Goal: Information Seeking & Learning: Learn about a topic

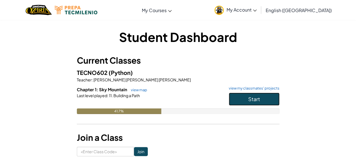
click at [239, 97] on button "Start" at bounding box center [254, 99] width 51 height 13
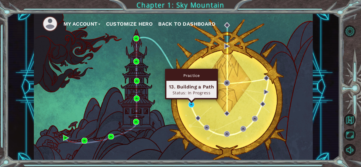
click at [190, 99] on div "Practice 13. Building a Path Status: In Progress" at bounding box center [191, 84] width 53 height 31
click at [191, 105] on img at bounding box center [191, 105] width 6 height 6
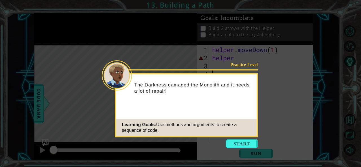
click at [264, 65] on icon at bounding box center [180, 83] width 361 height 167
click at [248, 140] on button "Start" at bounding box center [241, 143] width 32 height 9
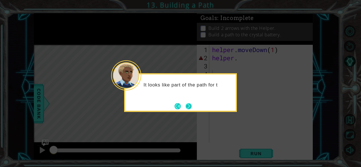
click at [192, 103] on button "Next" at bounding box center [188, 106] width 6 height 6
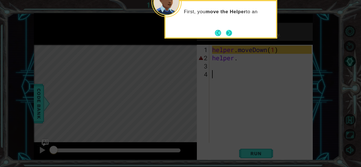
click at [232, 33] on button "Next" at bounding box center [229, 33] width 6 height 6
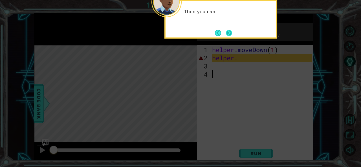
click at [229, 33] on button "Next" at bounding box center [229, 33] width 6 height 6
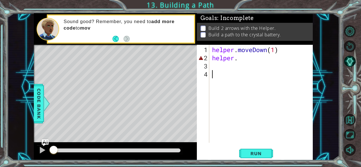
click at [249, 55] on div "helper . moveDown ( 1 ) helper ." at bounding box center [262, 103] width 103 height 114
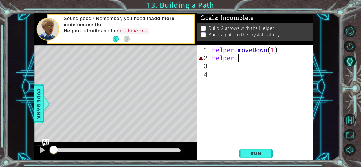
scroll to position [0, 1]
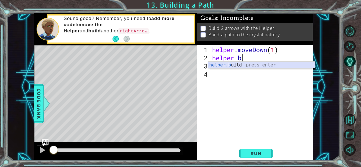
click at [248, 66] on div "helper.b uild press enter" at bounding box center [261, 72] width 107 height 20
type textarea "[DOMAIN_NAME]("rightArrow")"
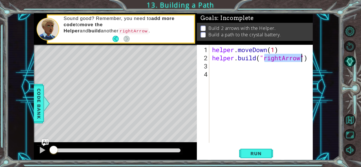
click at [242, 67] on div "helper . moveDown ( 1 ) helper . build ( "rightArrow" )" at bounding box center [262, 103] width 103 height 114
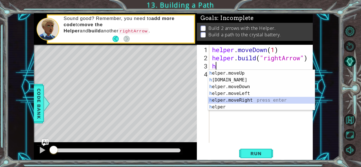
click at [233, 103] on div "h elper.moveUp press enter h [DOMAIN_NAME] press enter h elper.moveDown press e…" at bounding box center [261, 97] width 107 height 54
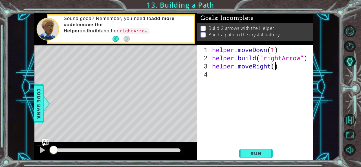
type textarea "helper.moveRight(3)"
click at [218, 73] on div "helper . moveDown ( 1 ) helper . build ( "rightArrow" ) helper . moveRight ( 3 )" at bounding box center [262, 103] width 103 height 114
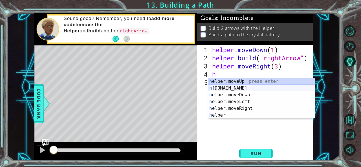
click at [227, 87] on div "h elper.moveUp press enter h [DOMAIN_NAME] press enter h elper.moveDown press e…" at bounding box center [261, 105] width 107 height 54
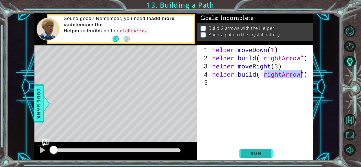
type textarea "[DOMAIN_NAME]("rightArrow")"
click at [259, 149] on button "Run" at bounding box center [256, 154] width 34 height 12
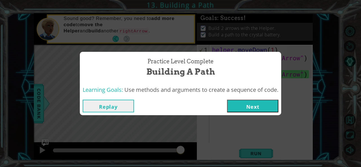
click at [252, 109] on button "Next" at bounding box center [252, 106] width 51 height 13
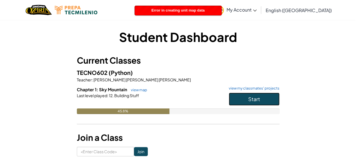
click at [244, 97] on button "Start" at bounding box center [254, 99] width 51 height 13
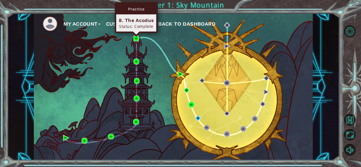
click at [138, 37] on img at bounding box center [136, 39] width 6 height 6
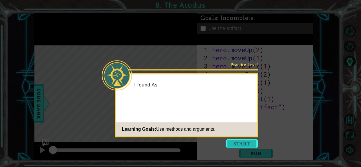
click at [239, 141] on button "Start" at bounding box center [241, 143] width 32 height 9
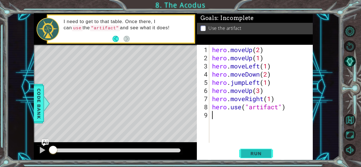
click at [268, 155] on button "Run" at bounding box center [256, 154] width 34 height 12
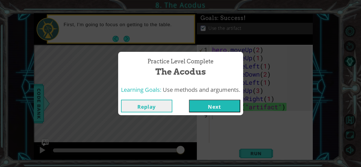
click at [212, 108] on button "Next" at bounding box center [214, 106] width 51 height 13
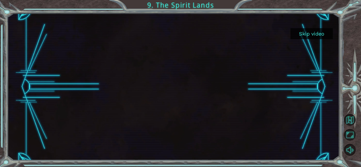
click at [317, 31] on button "Skip video" at bounding box center [311, 33] width 42 height 11
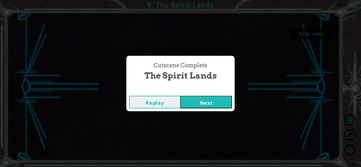
click at [199, 104] on button "Next" at bounding box center [205, 102] width 51 height 13
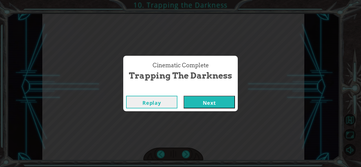
click at [199, 104] on button "Next" at bounding box center [208, 102] width 51 height 13
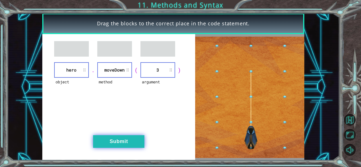
click at [119, 136] on button "Submit" at bounding box center [118, 141] width 51 height 13
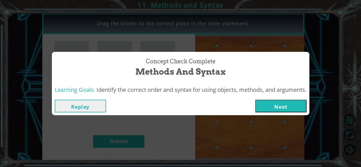
click at [277, 101] on button "Next" at bounding box center [280, 106] width 51 height 13
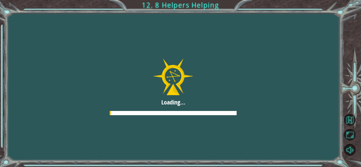
click at [277, 101] on button "Next" at bounding box center [280, 106] width 51 height 13
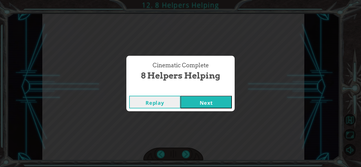
click at [211, 100] on button "Next" at bounding box center [205, 102] width 51 height 13
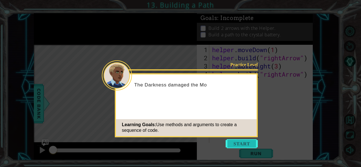
click at [237, 147] on button "Start" at bounding box center [241, 143] width 32 height 9
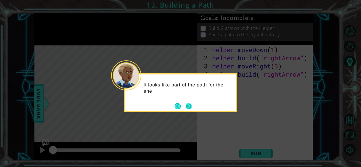
click at [192, 107] on button "Next" at bounding box center [188, 106] width 6 height 6
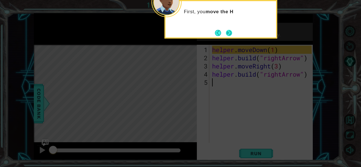
click at [232, 34] on button "Next" at bounding box center [229, 33] width 6 height 6
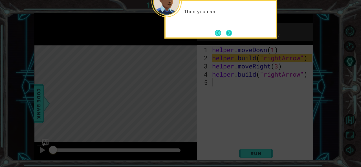
click at [230, 33] on button "Next" at bounding box center [229, 33] width 6 height 6
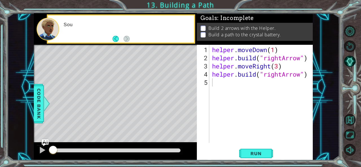
drag, startPoint x: 230, startPoint y: 33, endPoint x: 217, endPoint y: 96, distance: 64.2
click at [217, 96] on div "Goals : Incomplete Build 2 arrows with the Helper. Build a path to the crystal …" at bounding box center [255, 86] width 116 height 147
